Goal: Task Accomplishment & Management: Use online tool/utility

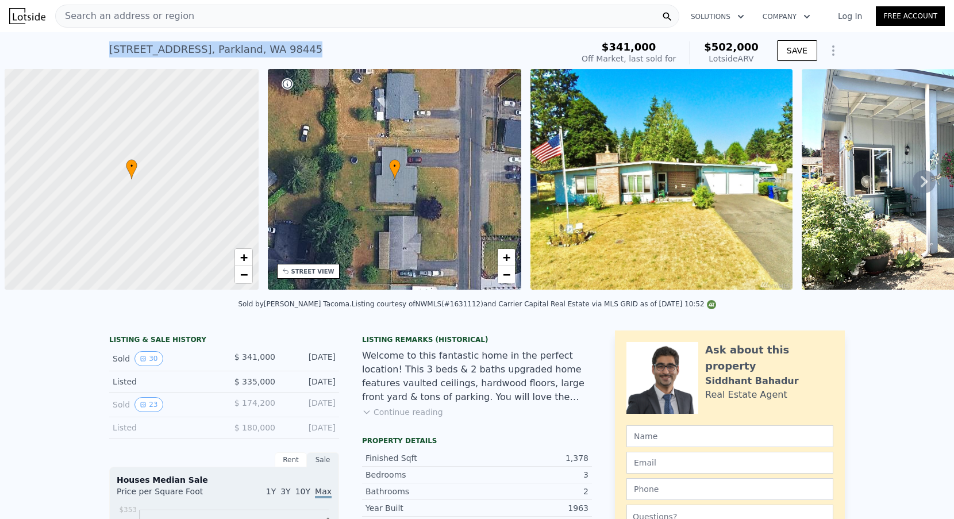
scroll to position [0, 5]
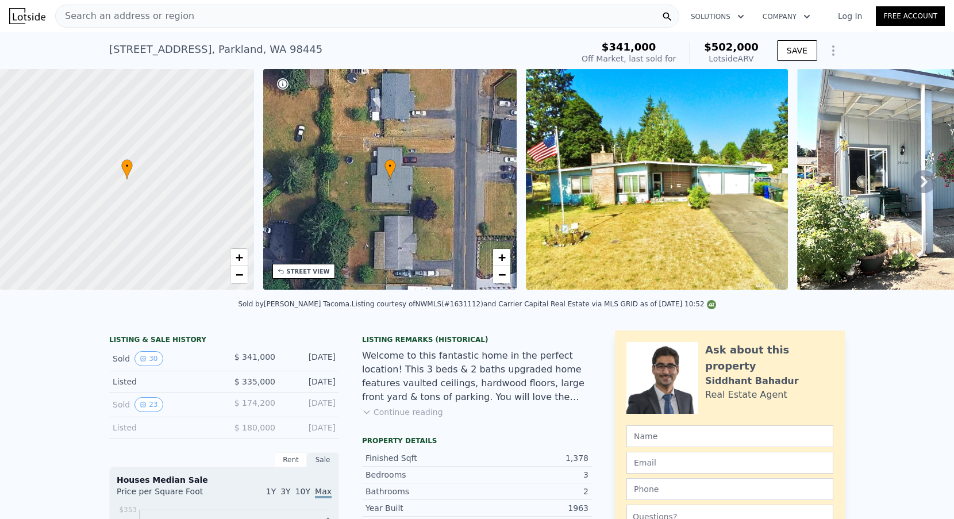
click at [193, 22] on div "Search an address or region" at bounding box center [367, 16] width 624 height 23
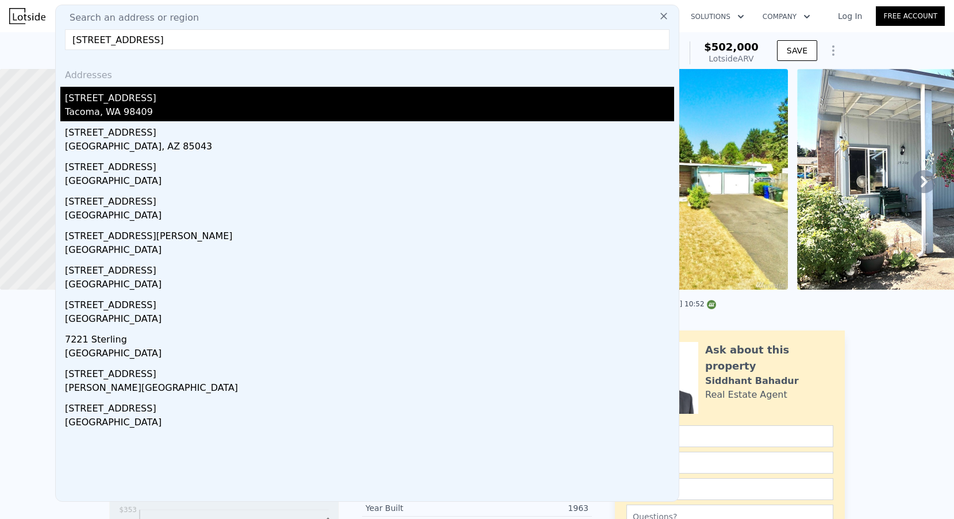
type input "[STREET_ADDRESS]"
click at [172, 93] on div "[STREET_ADDRESS]" at bounding box center [369, 96] width 609 height 18
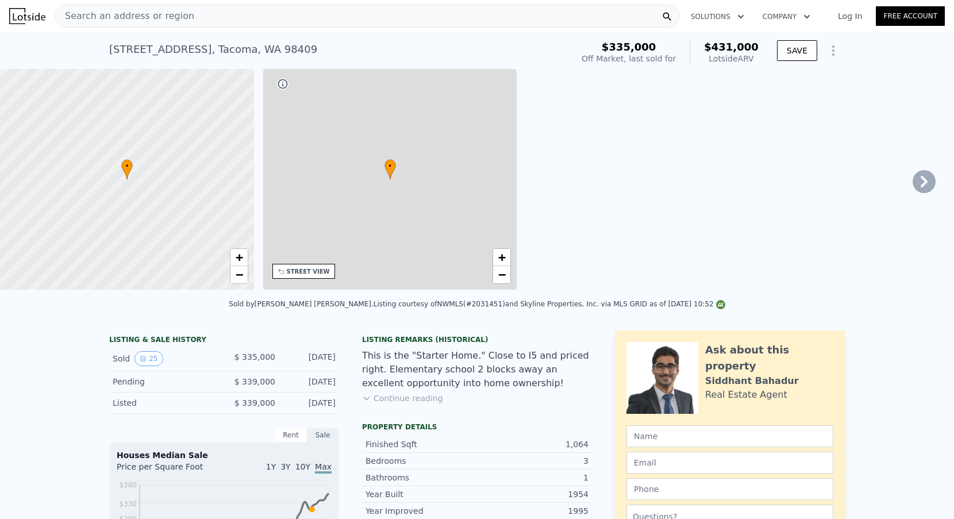
type input "$ 431,000"
type input "0.75"
type input "1.75"
type input "800"
type input "1273"
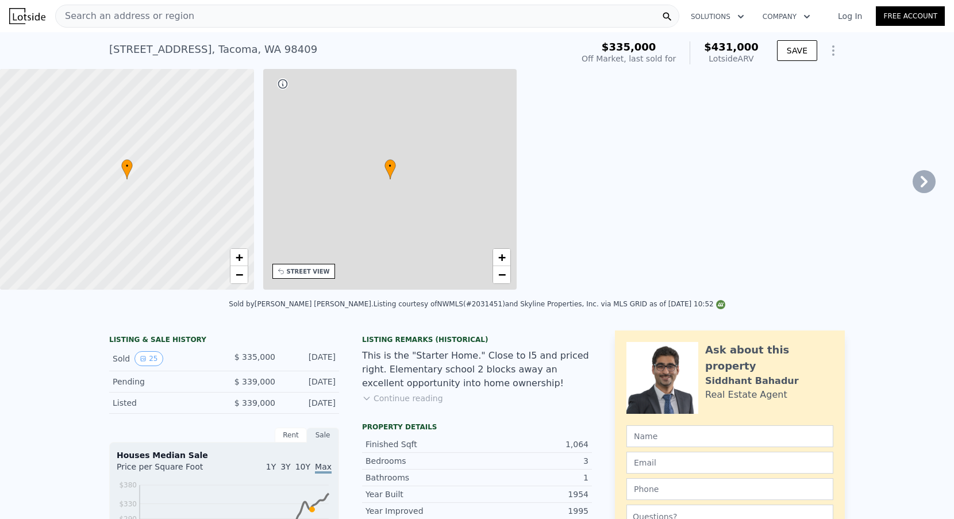
type input "4500"
type input "8000"
type input "$ 43,412"
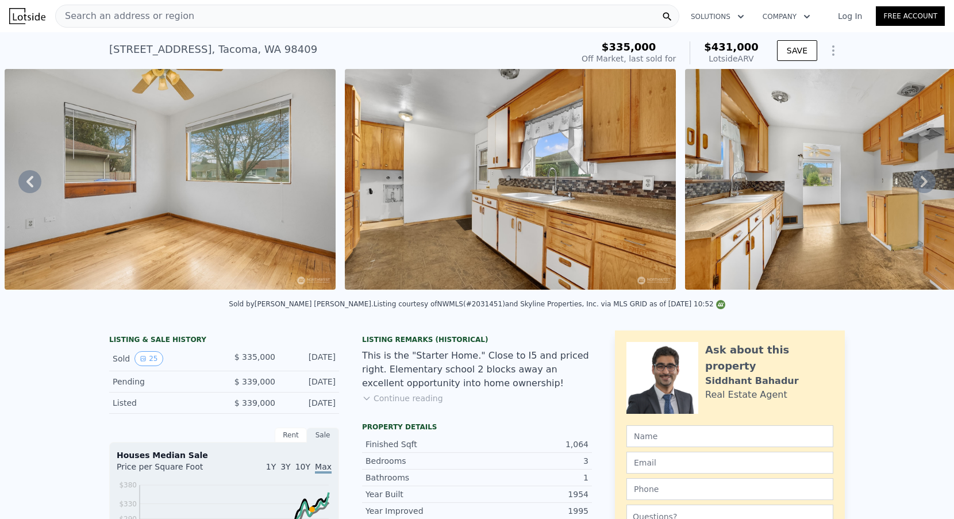
scroll to position [-4, 0]
click at [155, 27] on div "Search an address or region" at bounding box center [125, 16] width 138 height 22
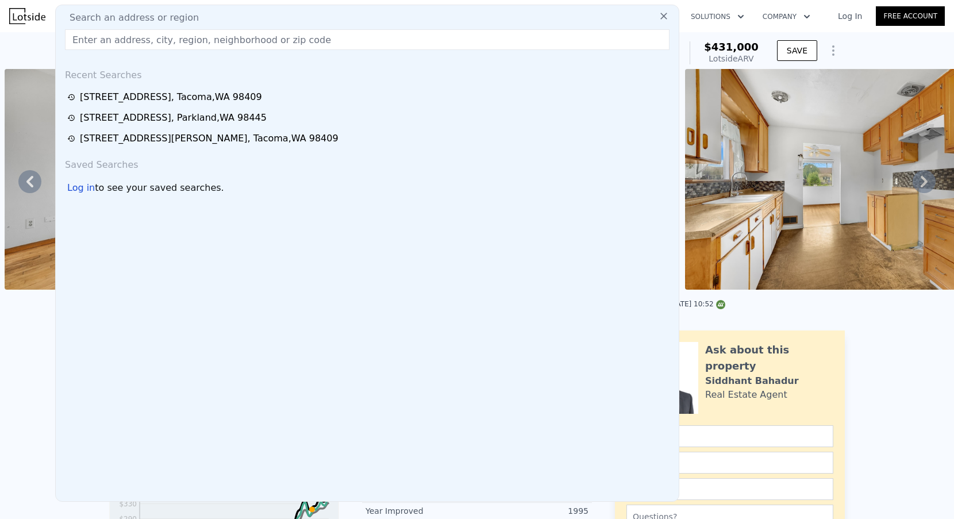
scroll to position [0, 0]
click at [154, 18] on span "Search an address or region" at bounding box center [129, 18] width 138 height 14
paste input "[STREET_ADDRESS][PERSON_NAME]"
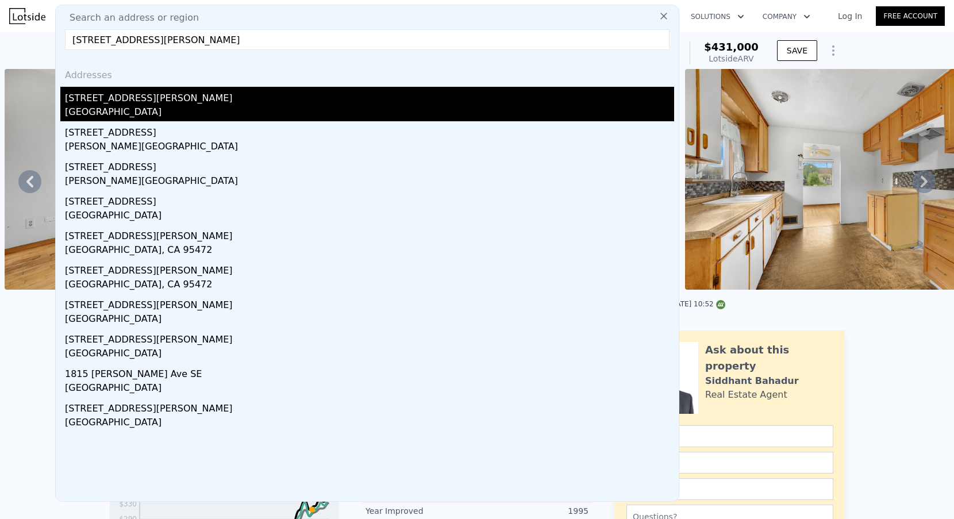
type input "[STREET_ADDRESS][PERSON_NAME]"
click at [148, 101] on div "[STREET_ADDRESS][PERSON_NAME]" at bounding box center [369, 96] width 609 height 18
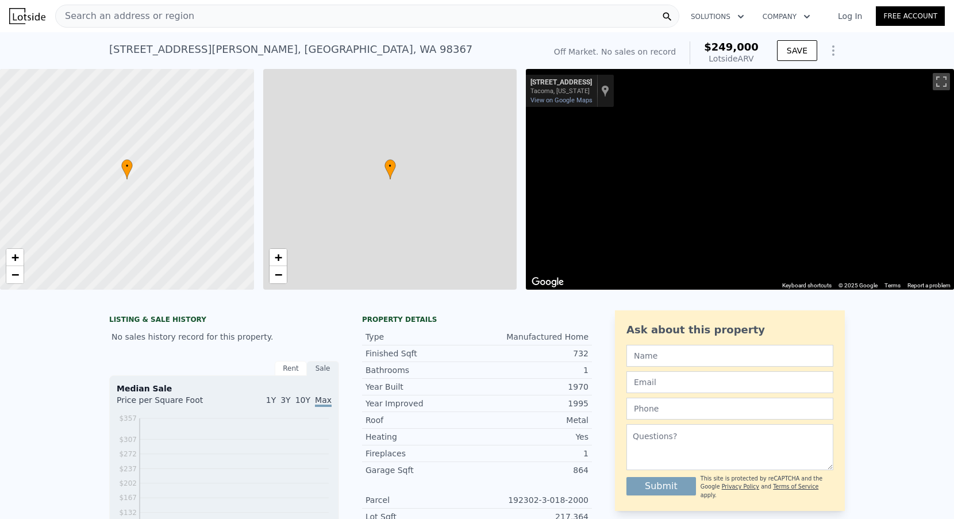
type input "$ 249,000"
type input "4"
type input "2"
type input "1"
type input "784"
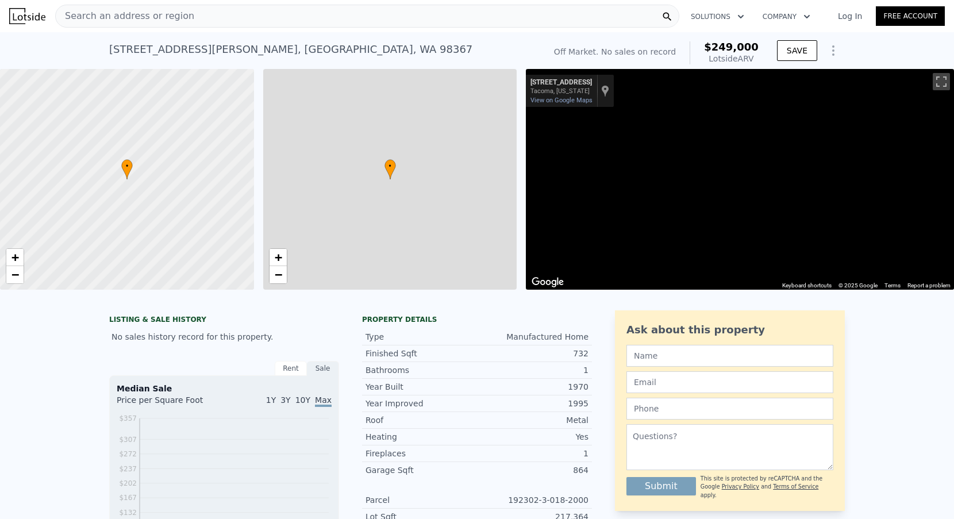
type input "924"
type input "$ 30,000"
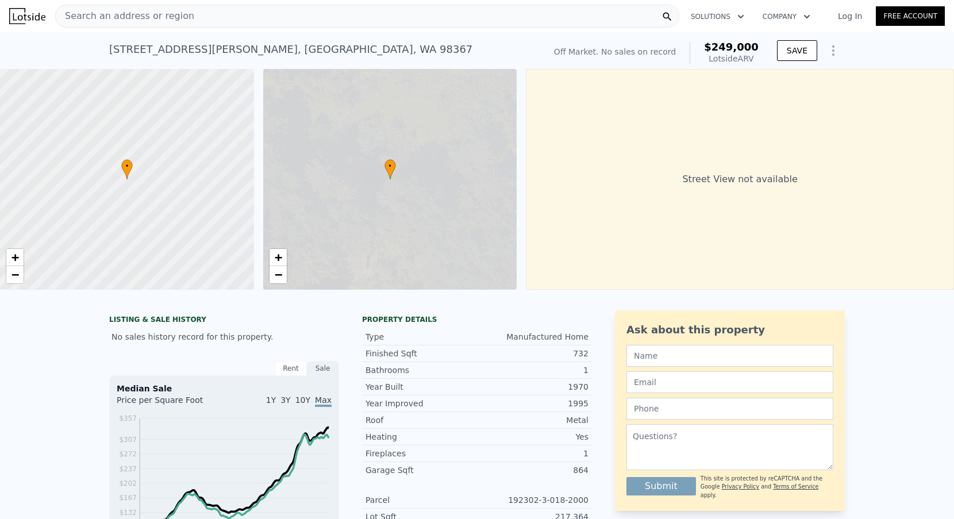
scroll to position [0, 5]
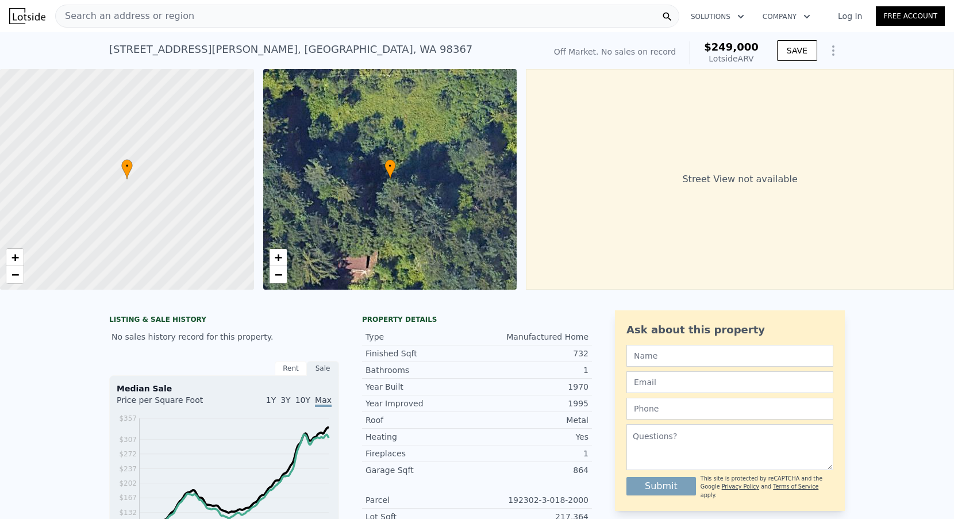
click at [289, 261] on div "• + −" at bounding box center [390, 179] width 254 height 221
click at [284, 261] on link "+" at bounding box center [277, 257] width 17 height 17
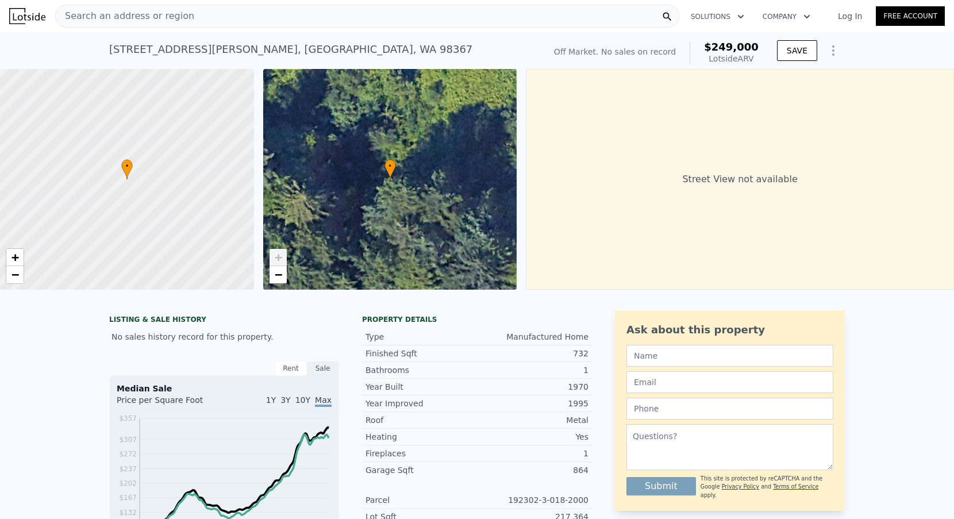
click at [278, 264] on span "+" at bounding box center [277, 257] width 7 height 14
click at [278, 267] on span "−" at bounding box center [277, 274] width 7 height 14
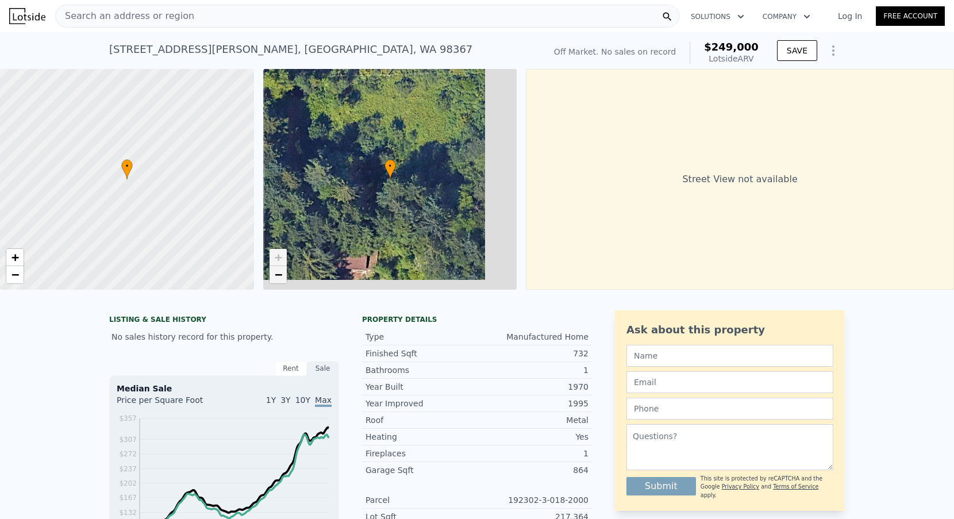
click at [278, 267] on span "−" at bounding box center [277, 274] width 7 height 14
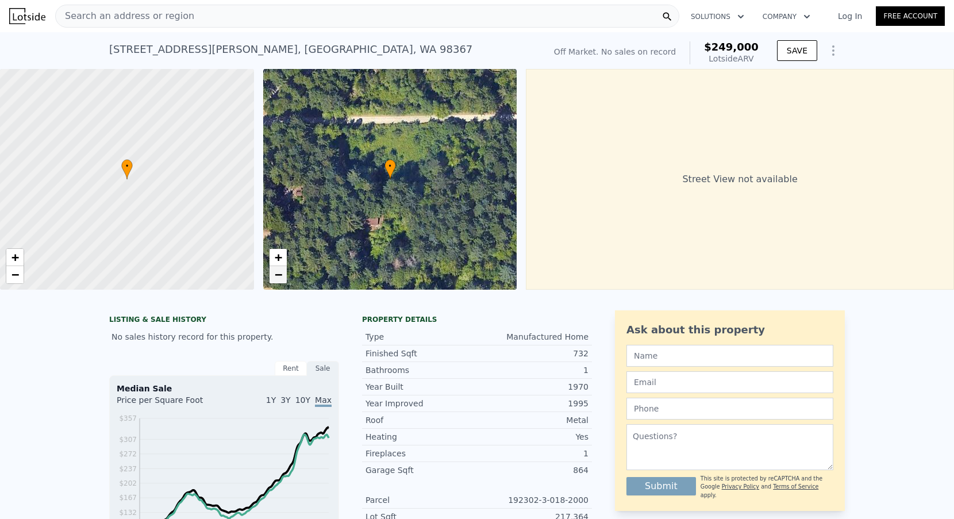
click at [277, 272] on span "−" at bounding box center [277, 274] width 7 height 14
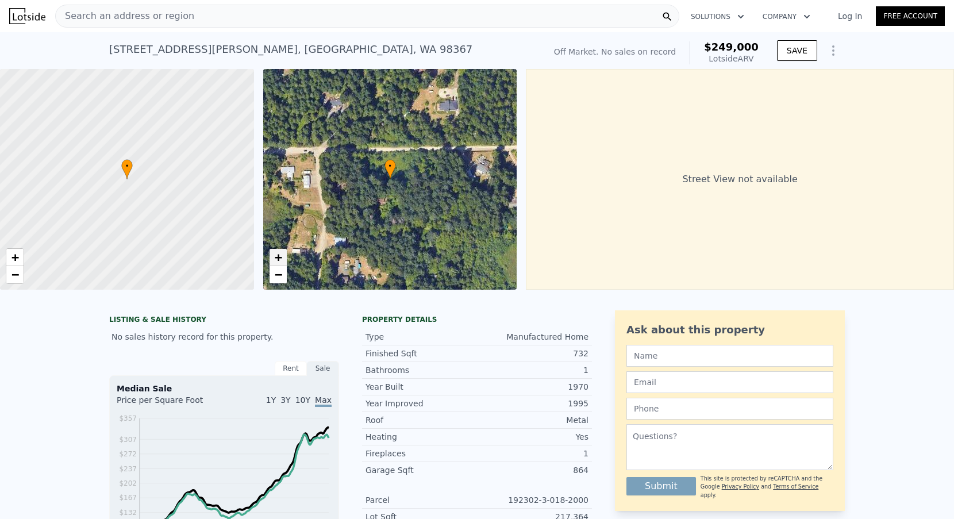
click at [284, 257] on link "+" at bounding box center [277, 257] width 17 height 17
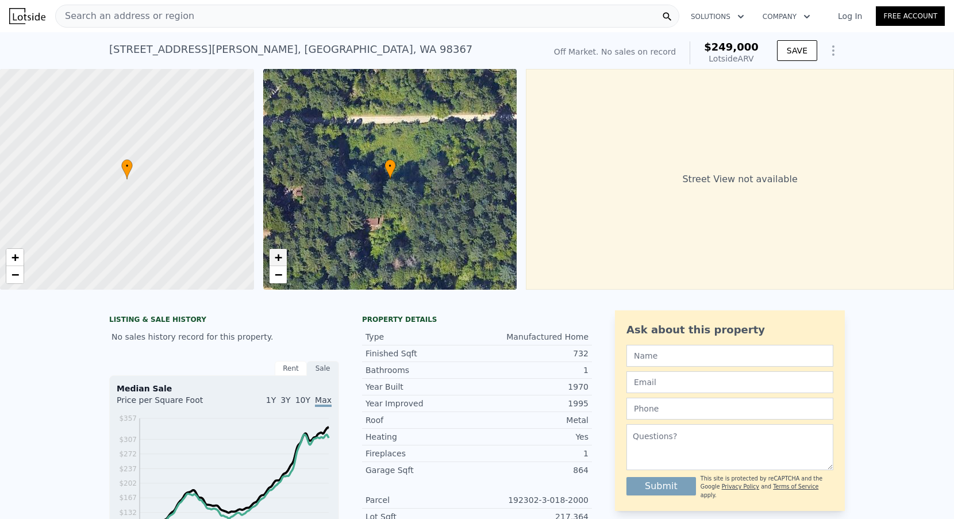
click at [284, 257] on link "+" at bounding box center [277, 257] width 17 height 17
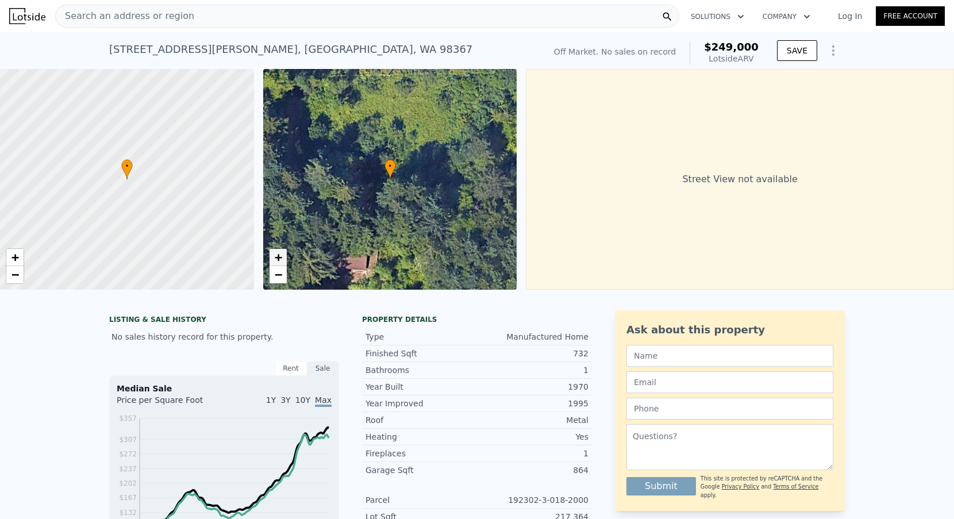
click at [279, 264] on span "+" at bounding box center [277, 257] width 7 height 14
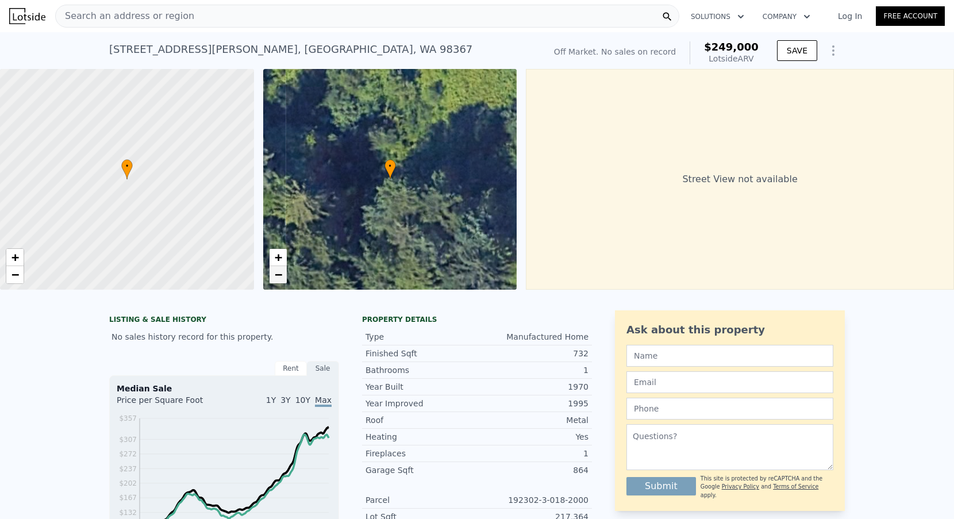
click at [279, 279] on span "−" at bounding box center [277, 274] width 7 height 14
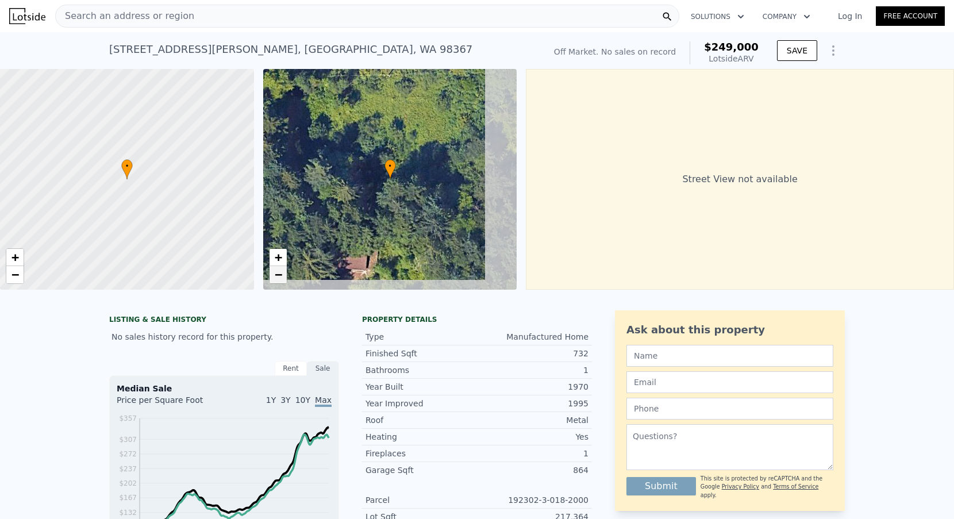
click at [279, 279] on span "−" at bounding box center [277, 274] width 7 height 14
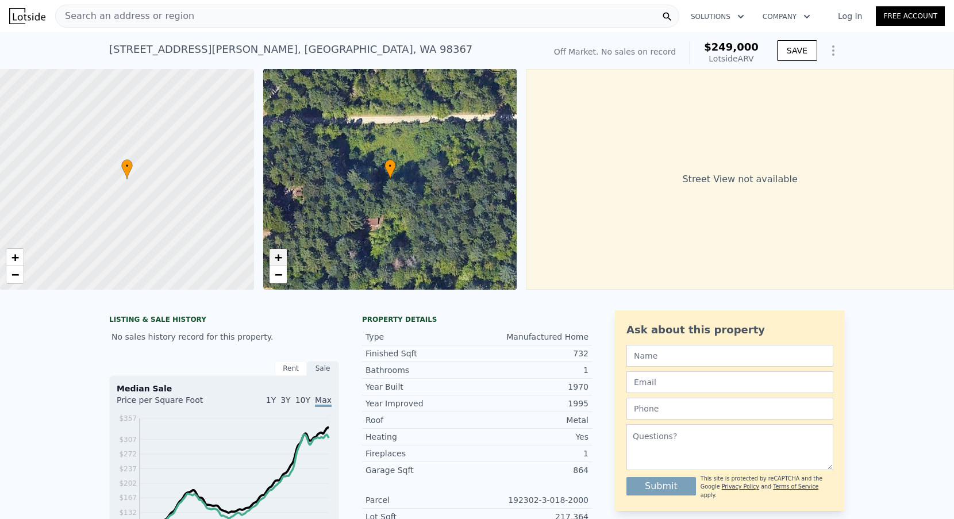
click at [281, 264] on span "+" at bounding box center [277, 257] width 7 height 14
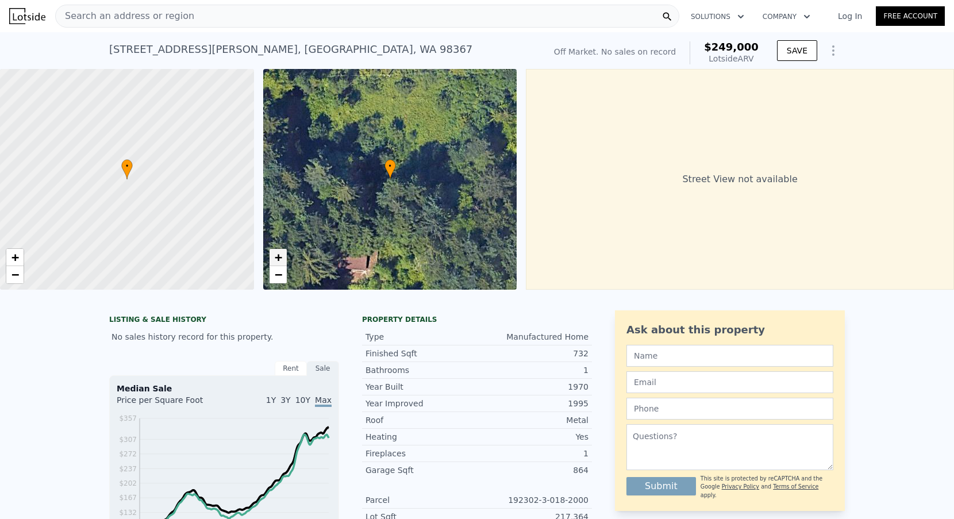
click at [281, 264] on span "+" at bounding box center [277, 257] width 7 height 14
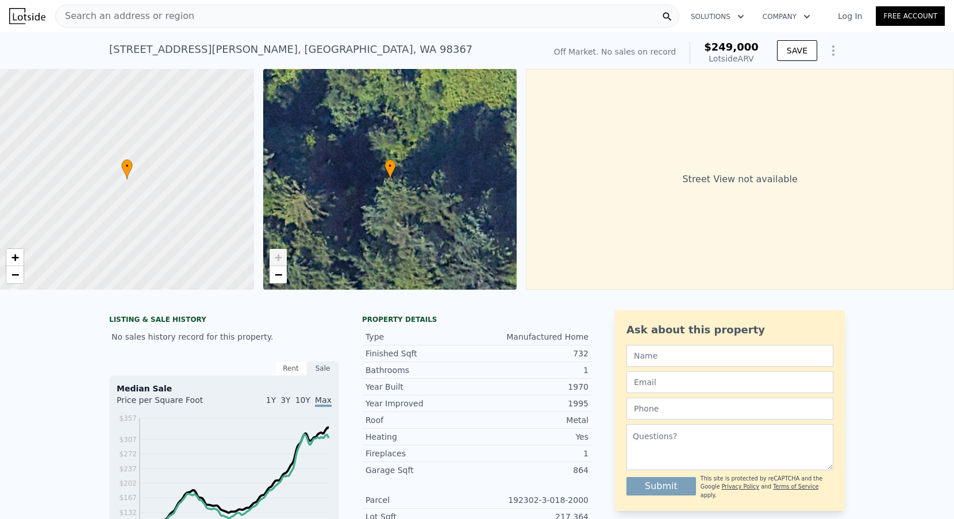
scroll to position [-3, 0]
click at [174, 14] on span "Search an address or region" at bounding box center [125, 16] width 138 height 14
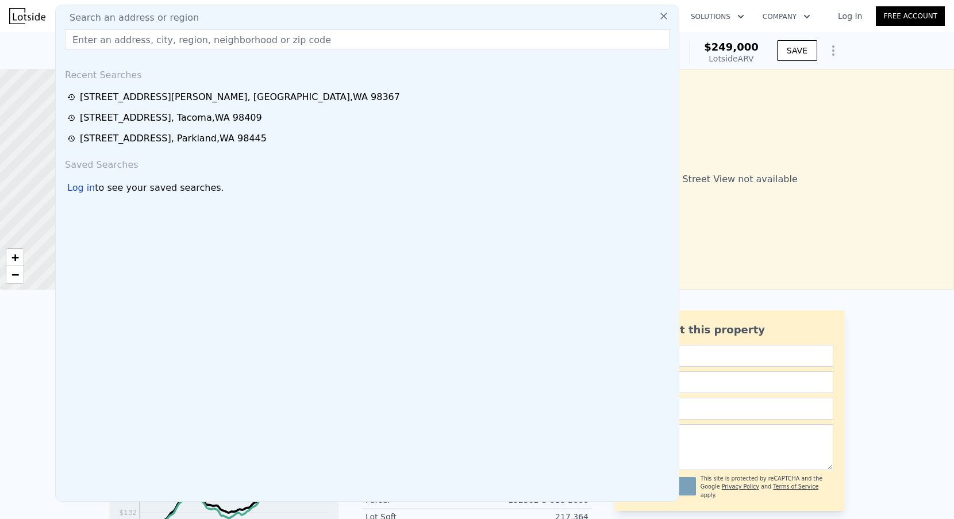
scroll to position [0, 0]
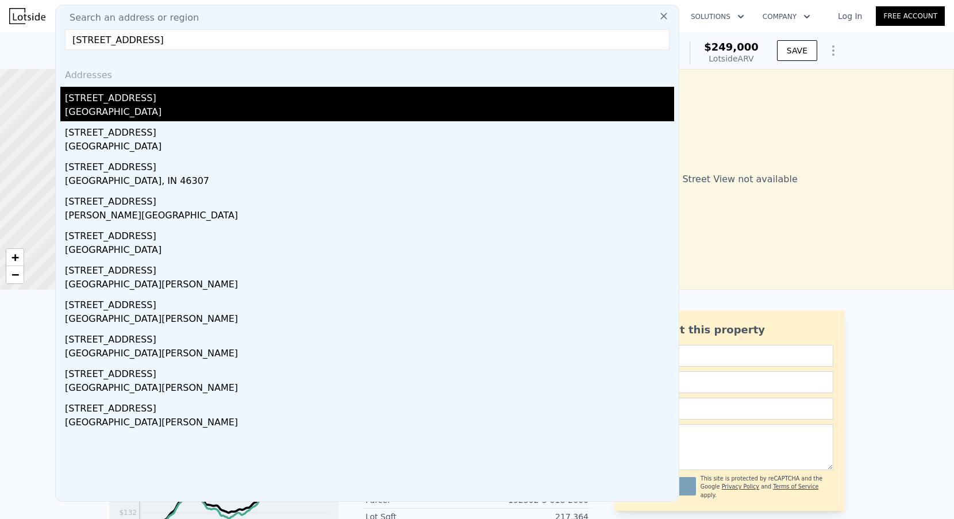
type input "[STREET_ADDRESS]"
click at [142, 106] on div "[GEOGRAPHIC_DATA]" at bounding box center [369, 113] width 609 height 16
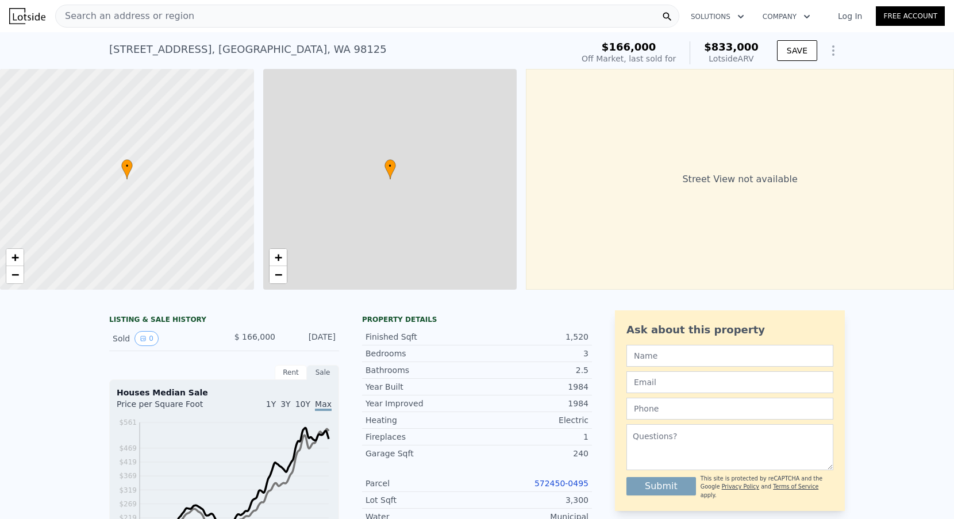
type input "3"
type input "4"
type input "1.75"
type input "2"
type input "1570"
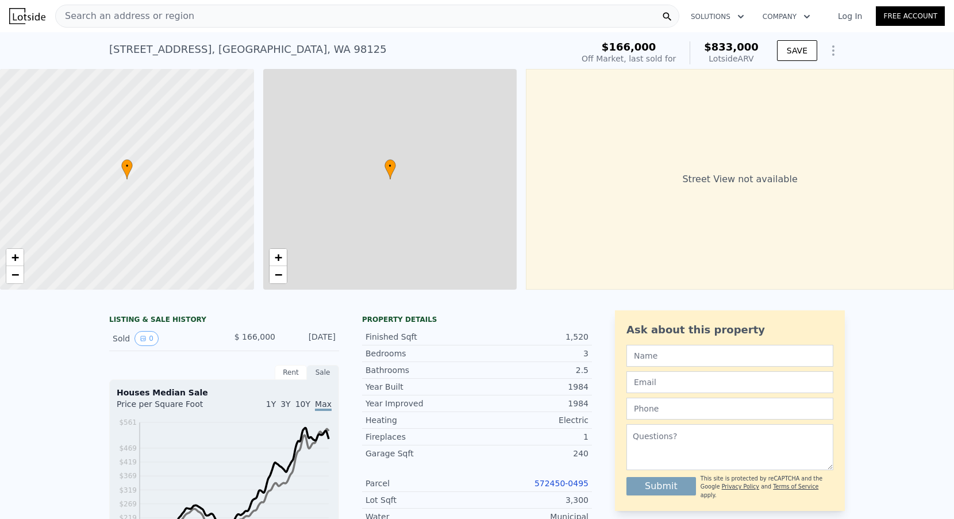
type input "1800"
type input "5220"
type input "5720"
type input "$ 833,000"
type input "5"
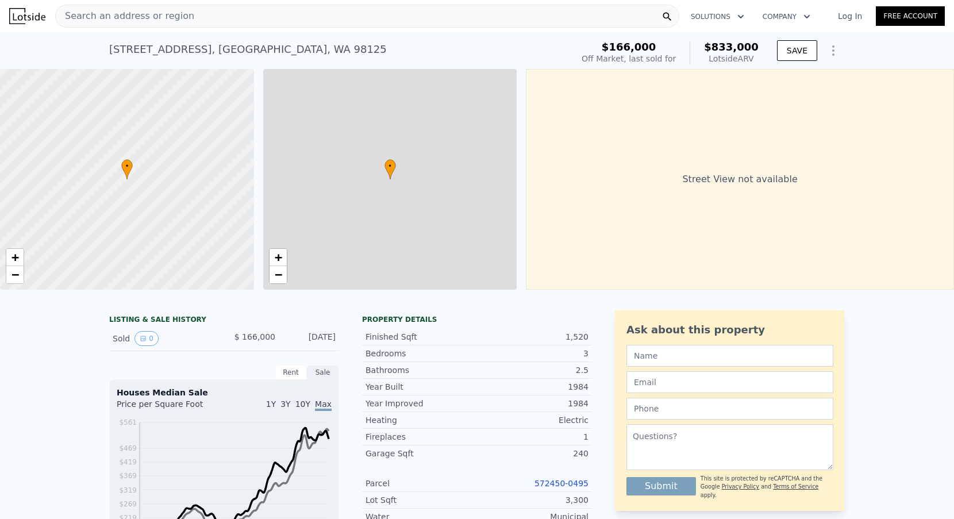
type input "$ 592,521"
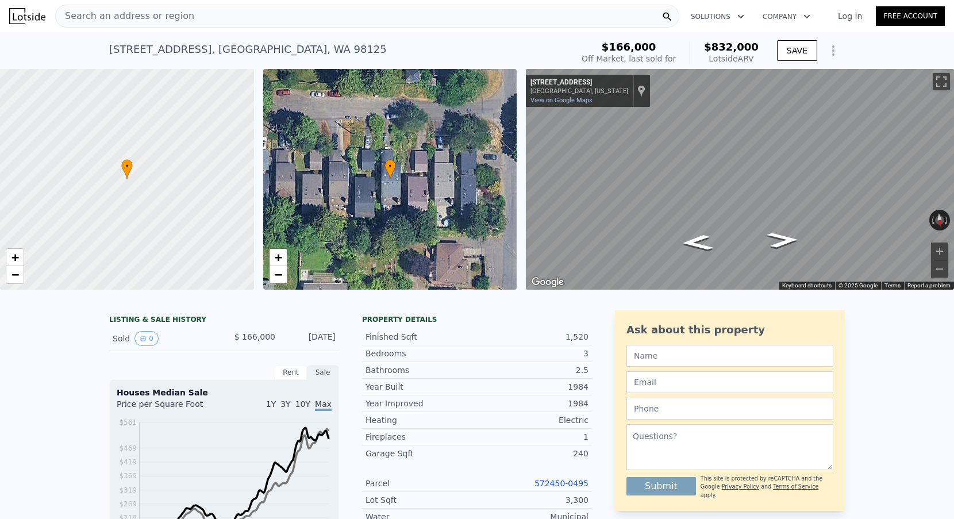
type input "$ 832,000"
type input "$ 591,592"
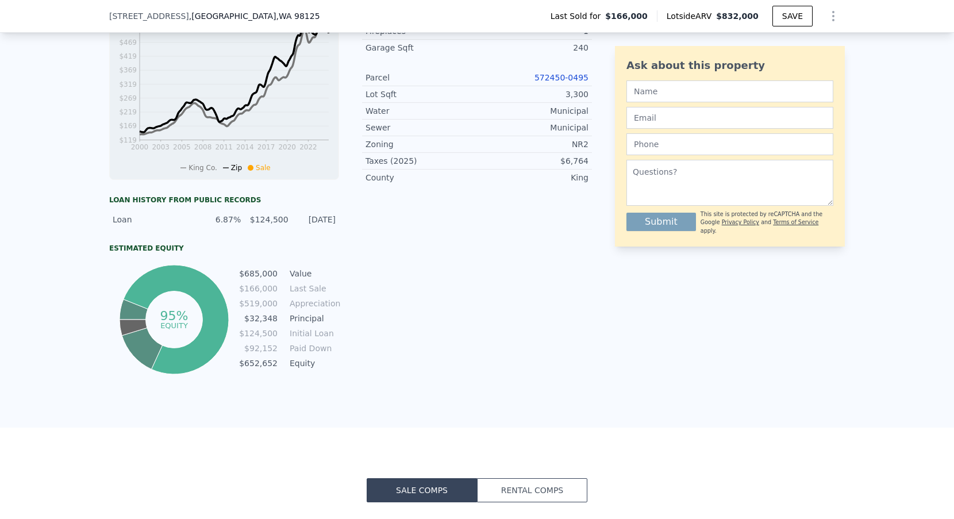
scroll to position [153, 0]
